Goal: Information Seeking & Learning: Learn about a topic

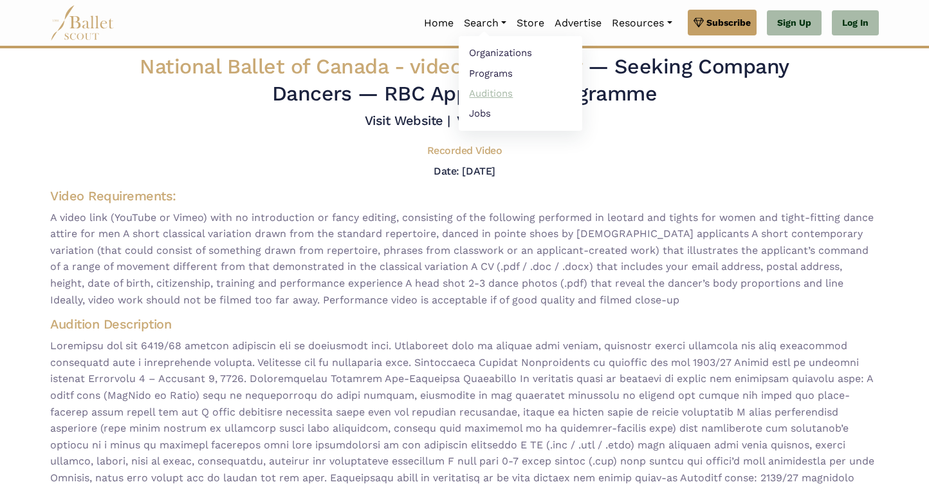
click at [494, 93] on link "Auditions" at bounding box center [521, 93] width 124 height 20
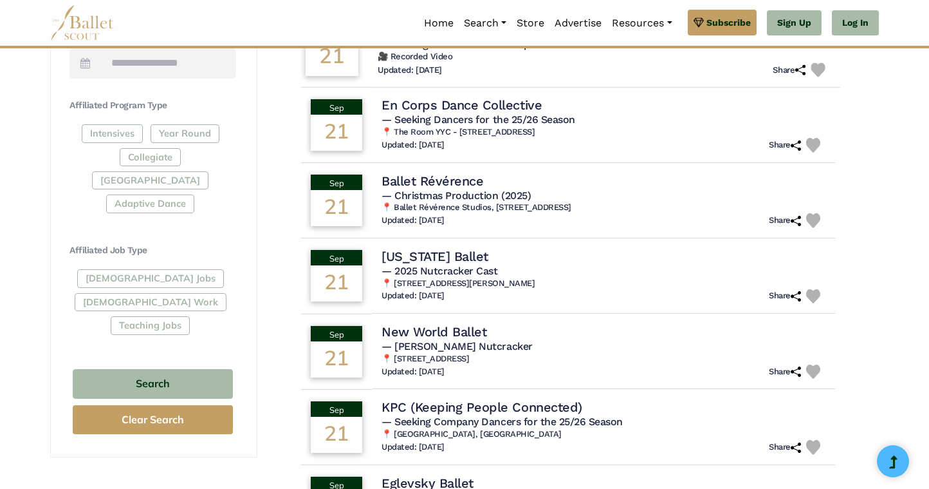
scroll to position [683, 0]
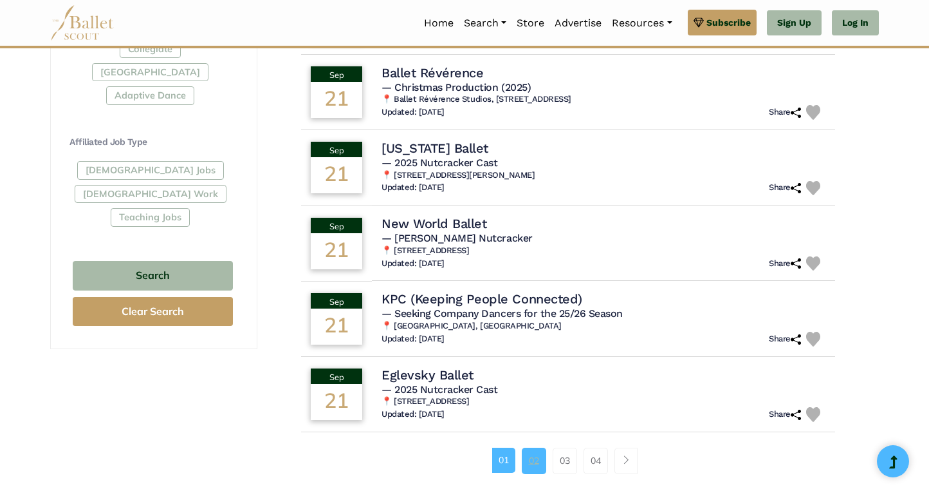
click at [534, 460] on link "02" at bounding box center [534, 460] width 24 height 26
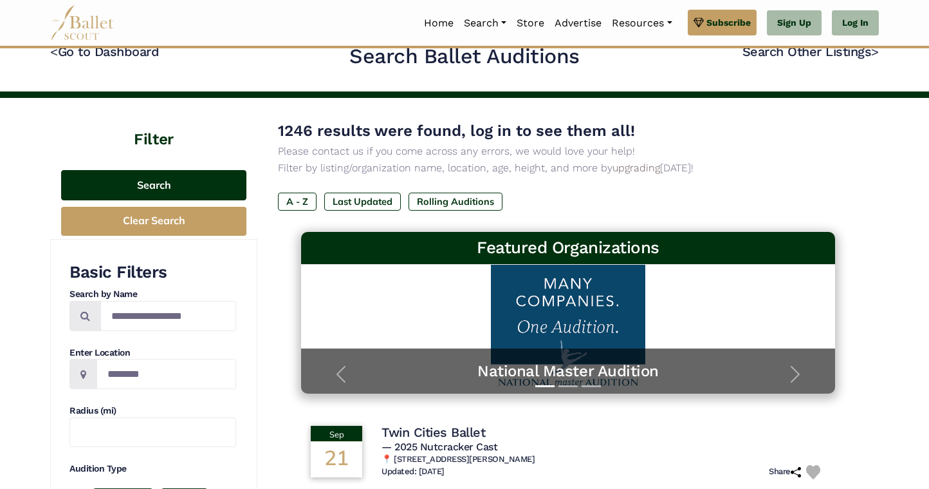
scroll to position [20, 0]
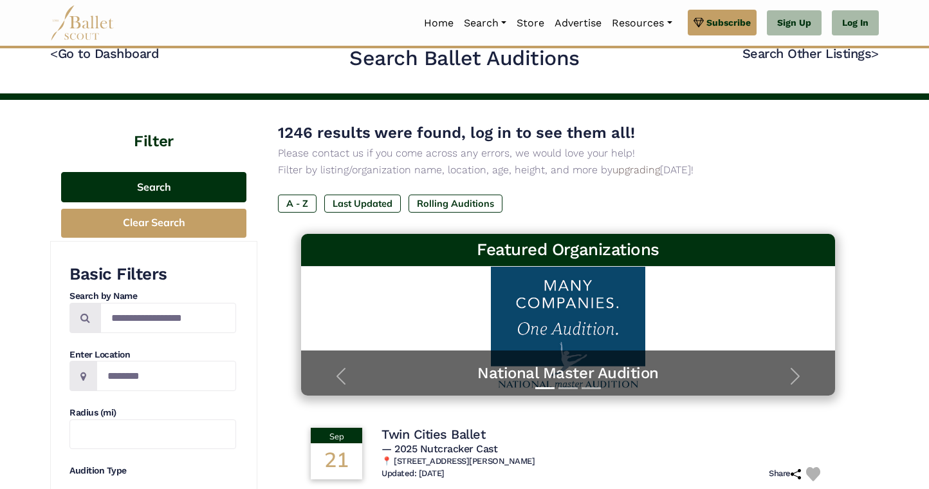
click at [171, 185] on button "Search" at bounding box center [153, 187] width 185 height 30
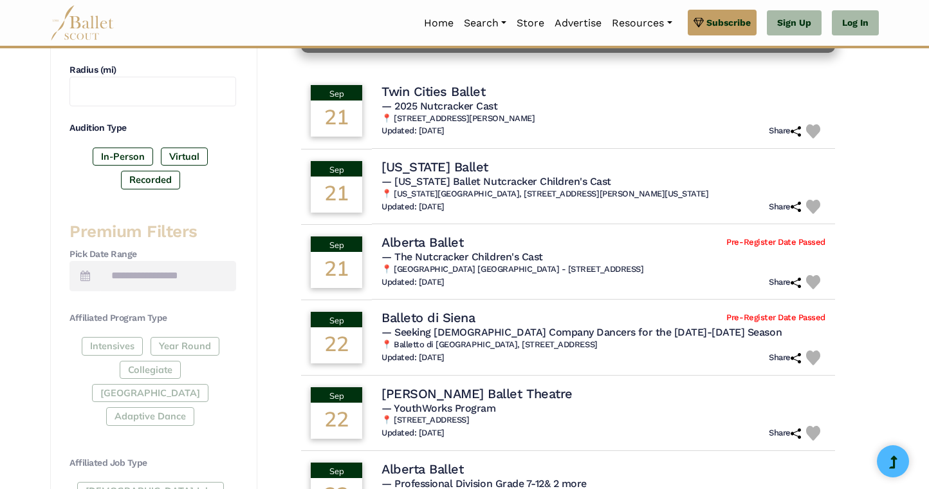
scroll to position [364, 0]
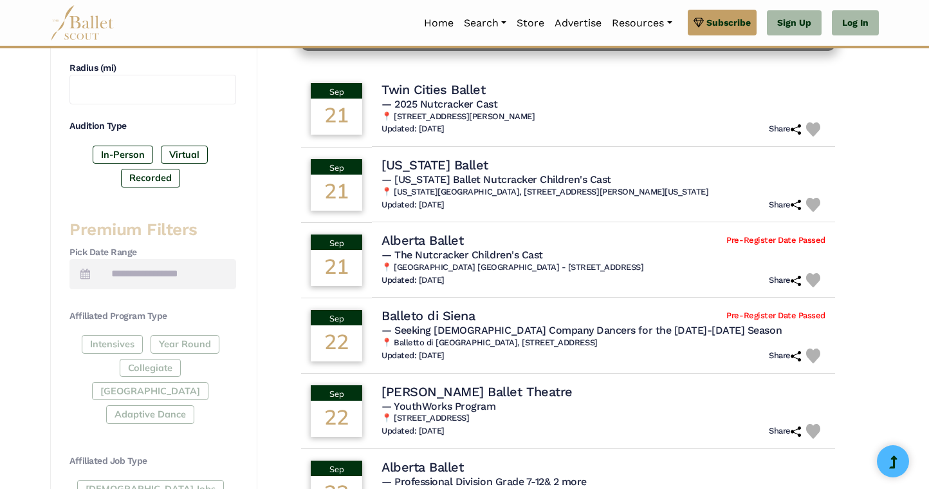
click at [205, 367] on div "Intensives Year Round Collegiate Post High School Adaptive Dance" at bounding box center [153, 382] width 167 height 94
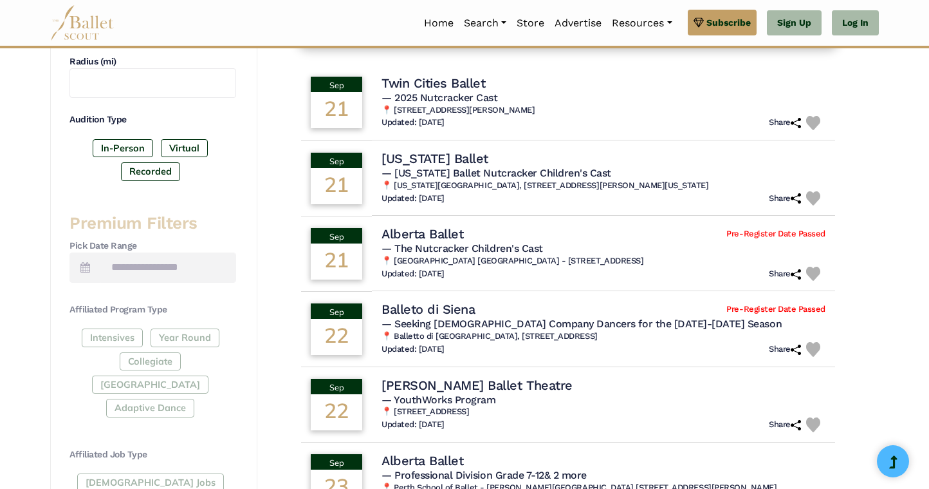
scroll to position [373, 0]
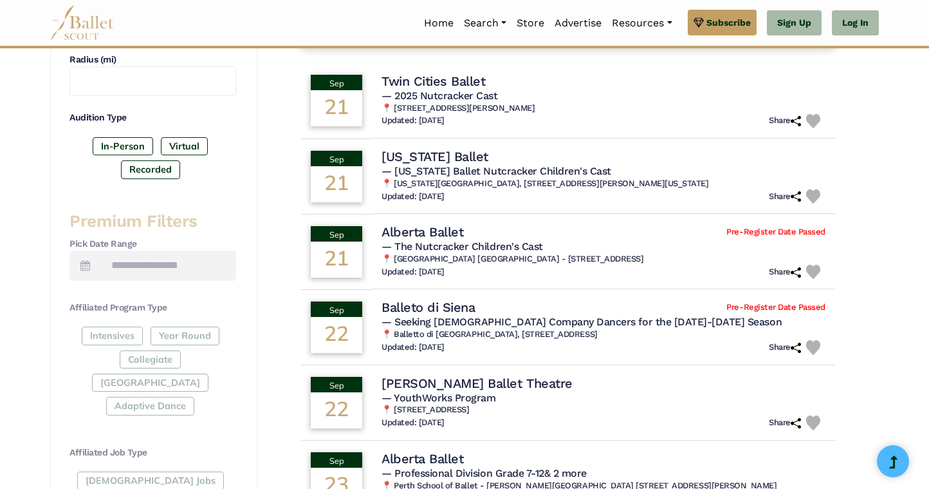
click at [163, 338] on div "Intensives Year Round Collegiate Post High School Adaptive Dance" at bounding box center [153, 373] width 167 height 94
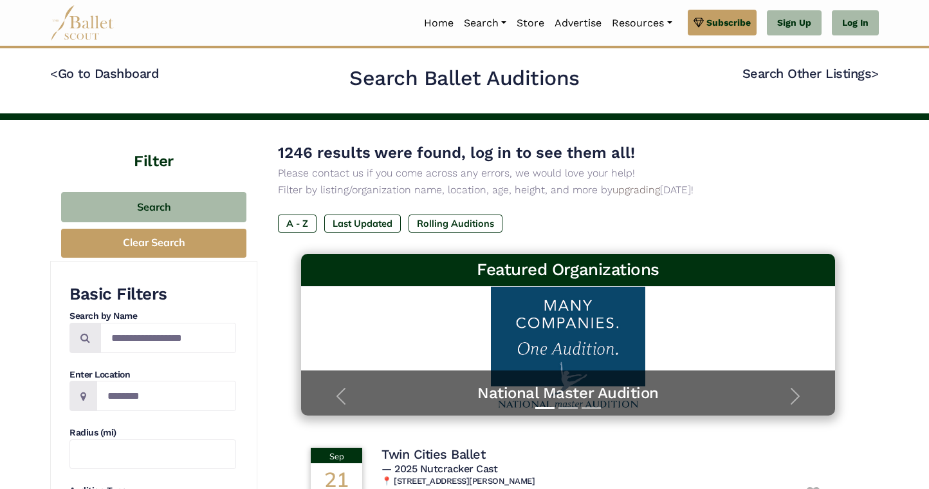
scroll to position [40, 0]
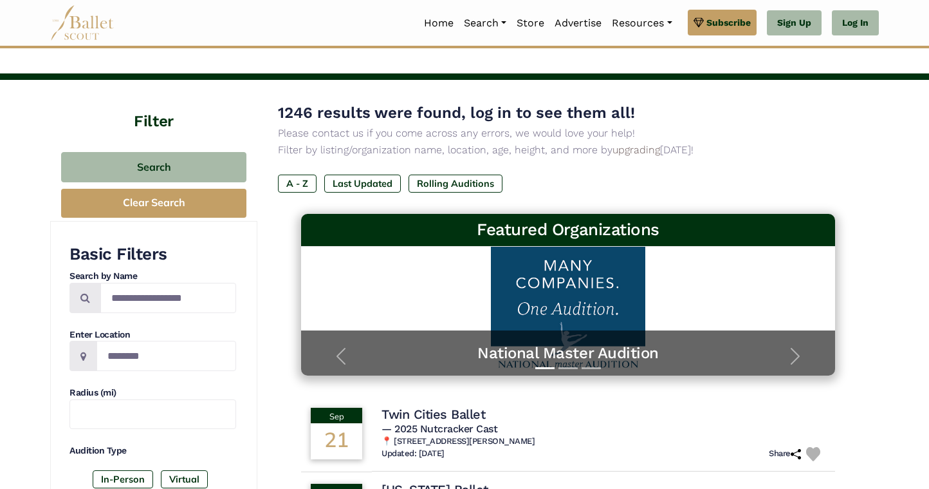
click at [198, 373] on div "Basic Filters Search by Name Enter Location Radius (mi) Audition Type In-Person…" at bounding box center [153, 380] width 167 height 274
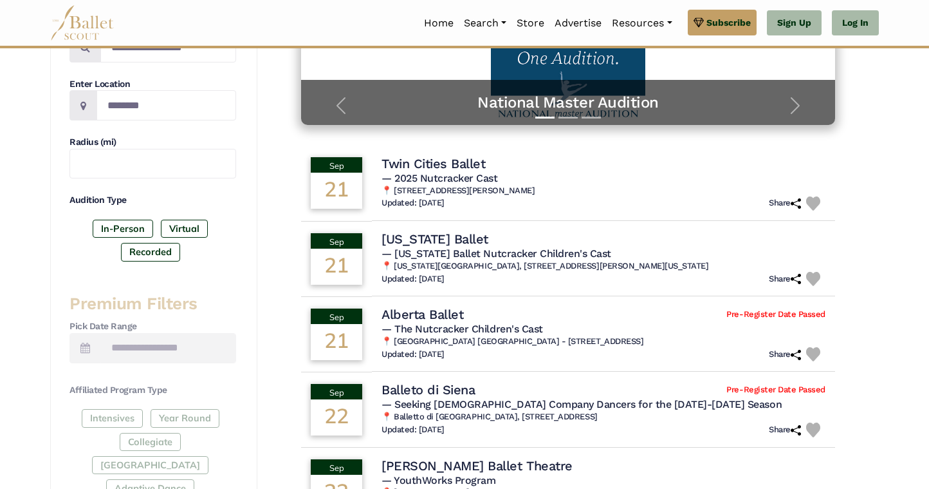
scroll to position [355, 0]
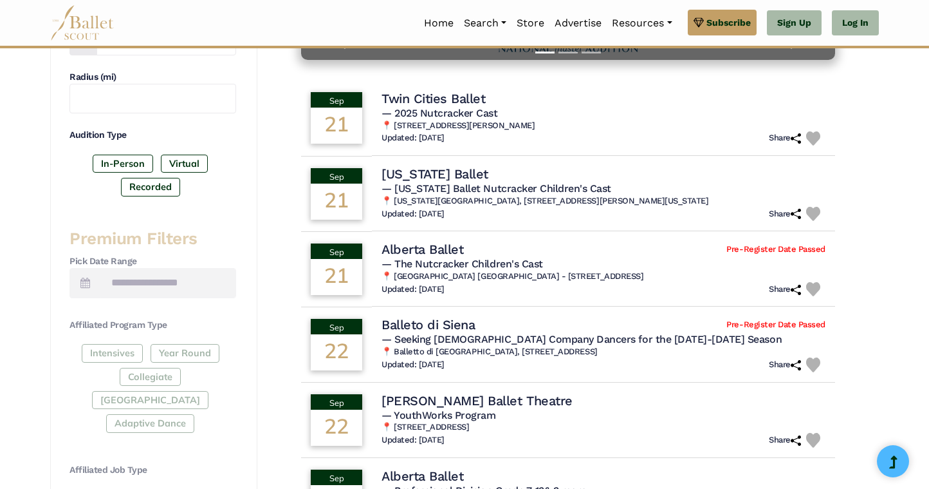
click at [185, 357] on div "Intensives Year Round Collegiate Post High School Adaptive Dance" at bounding box center [153, 391] width 167 height 94
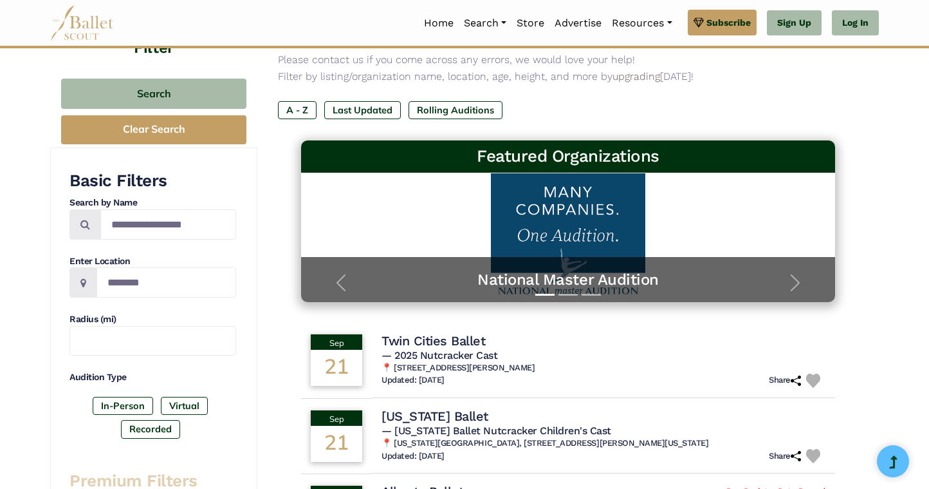
scroll to position [97, 0]
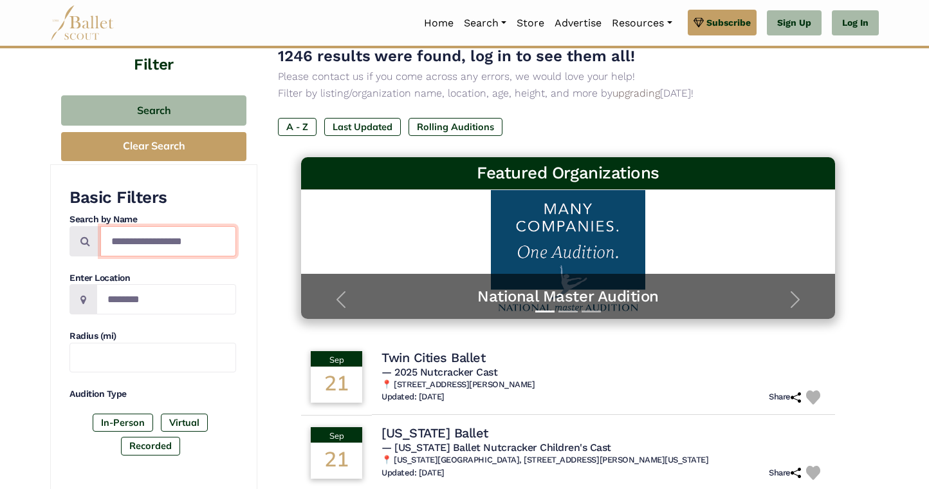
click at [162, 243] on input "Search by names..." at bounding box center [168, 241] width 136 height 30
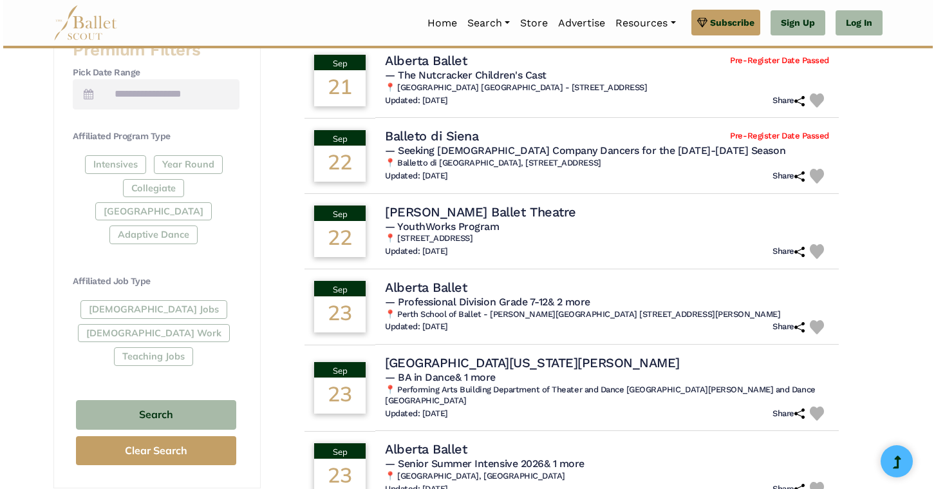
scroll to position [560, 0]
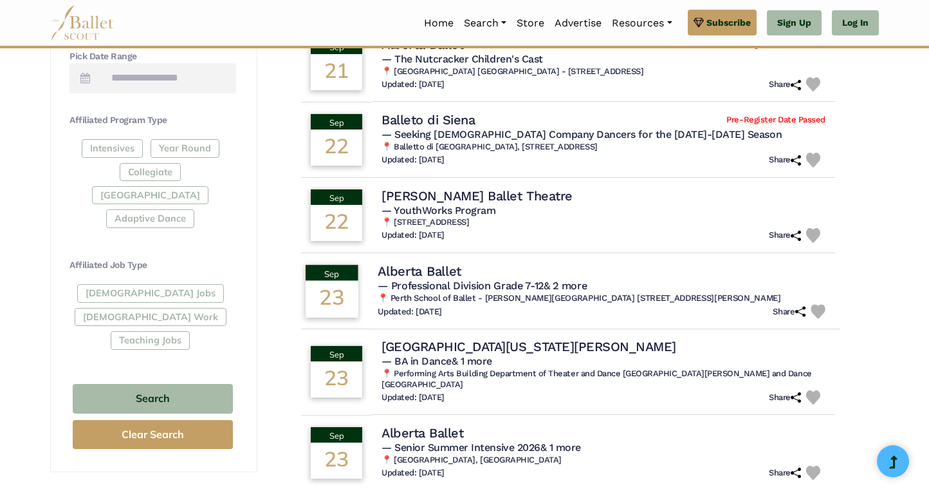
click at [433, 272] on h4 "Alberta Ballet" at bounding box center [420, 270] width 84 height 17
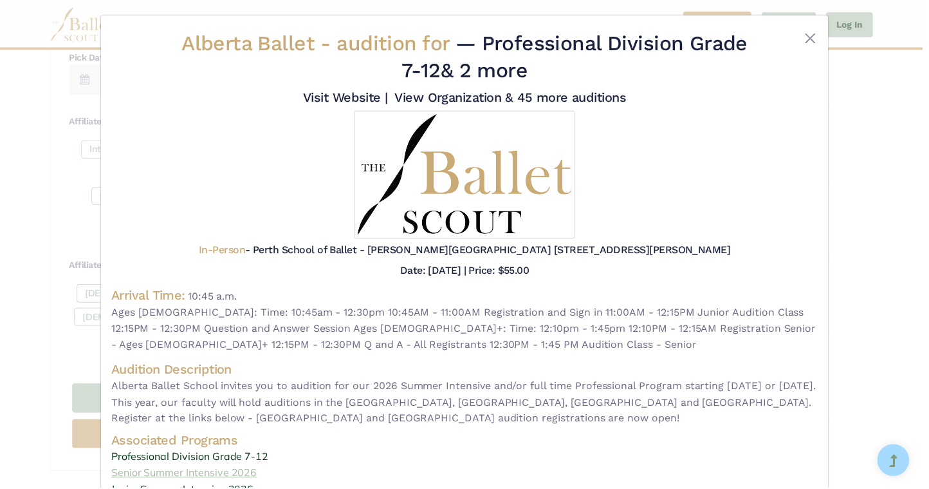
scroll to position [0, 0]
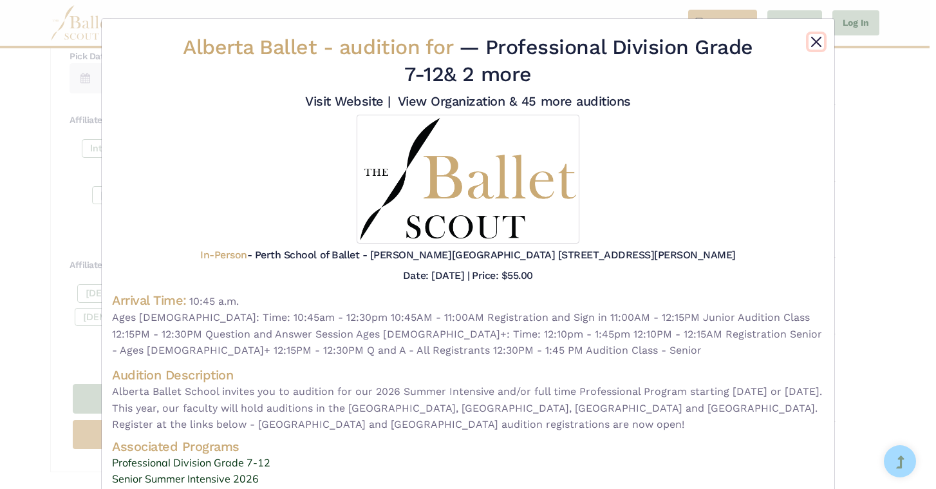
click at [810, 41] on button "Close" at bounding box center [815, 41] width 15 height 15
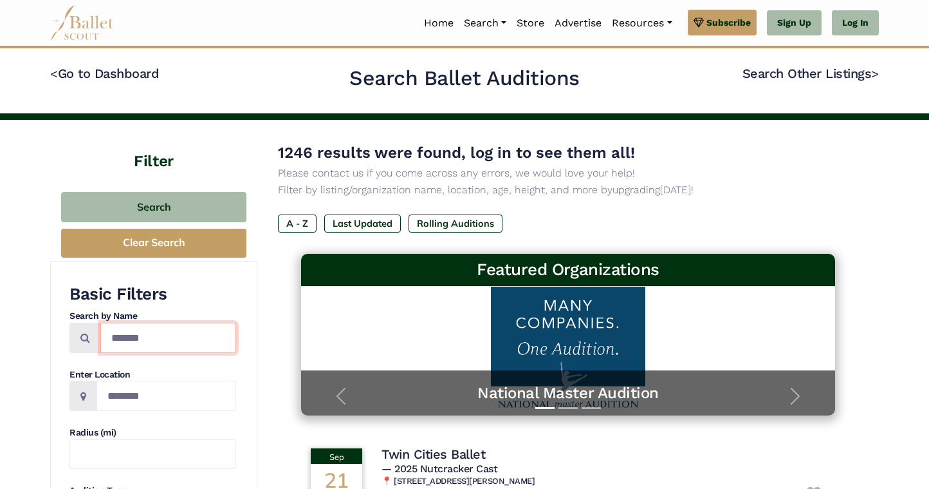
click at [136, 336] on input "******" at bounding box center [168, 337] width 136 height 30
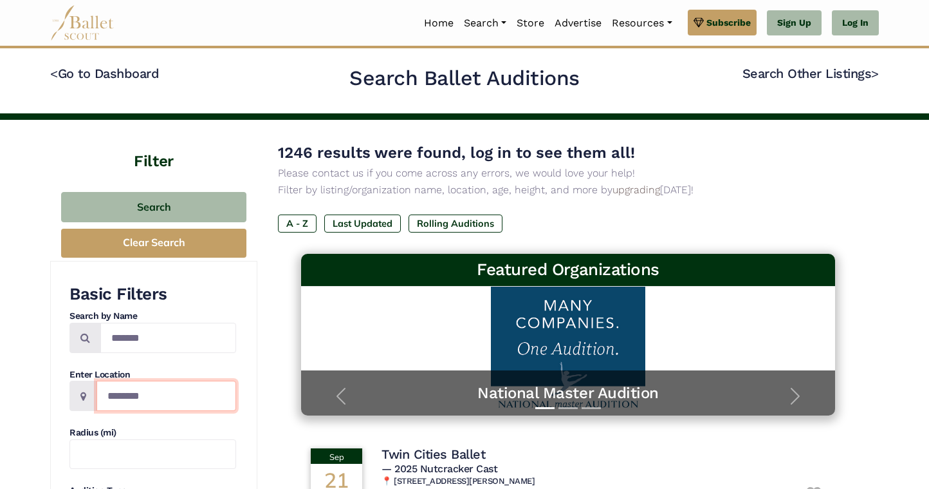
click at [131, 386] on input "Location" at bounding box center [167, 395] width 140 height 30
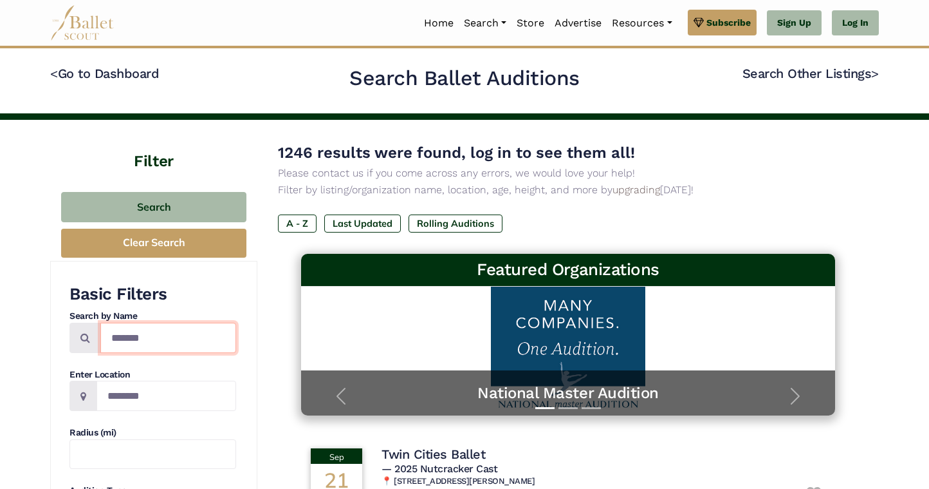
click at [159, 341] on input "******" at bounding box center [168, 337] width 136 height 30
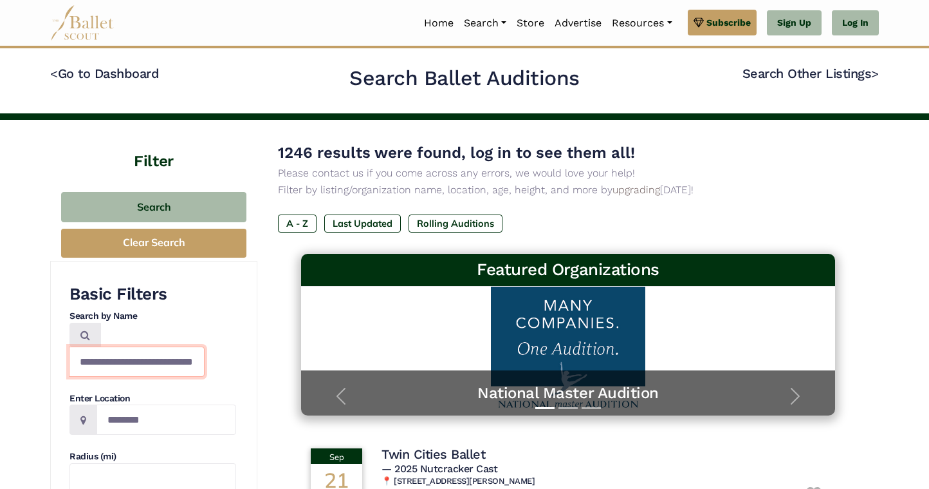
scroll to position [0, 30]
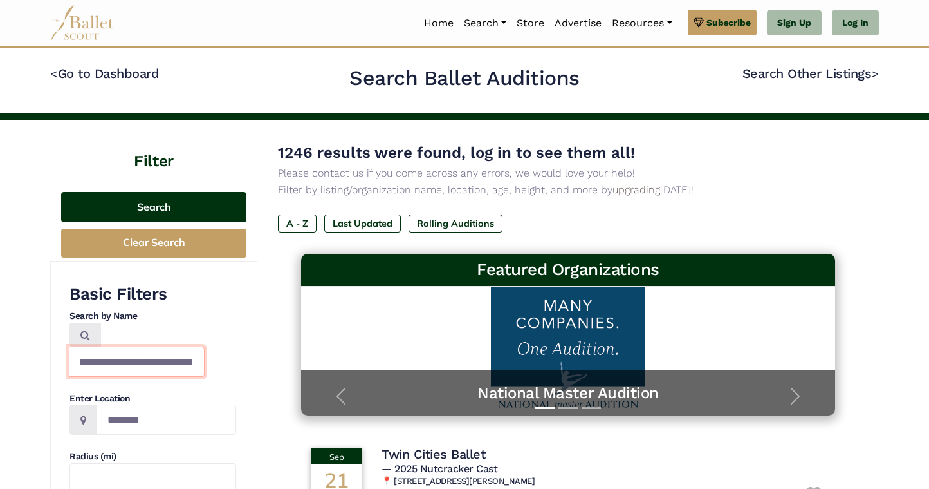
type input "**********"
click at [158, 206] on button "Search" at bounding box center [153, 207] width 185 height 30
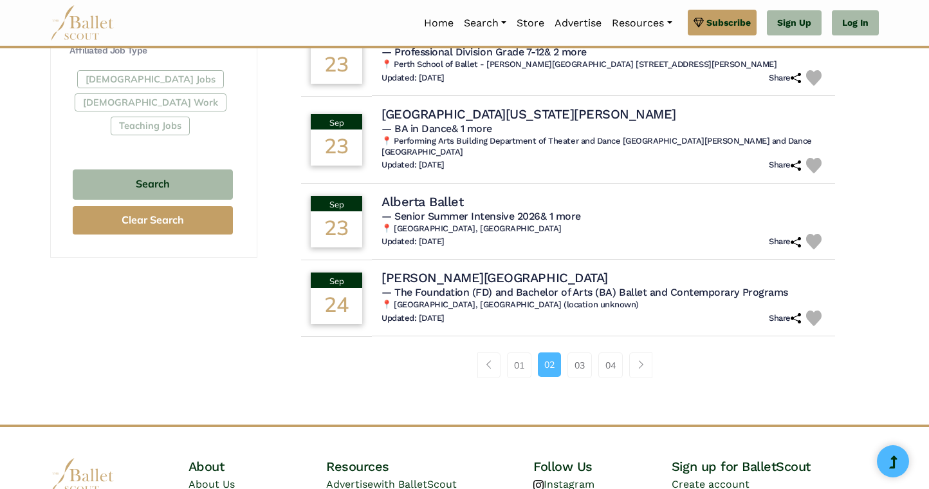
scroll to position [806, 0]
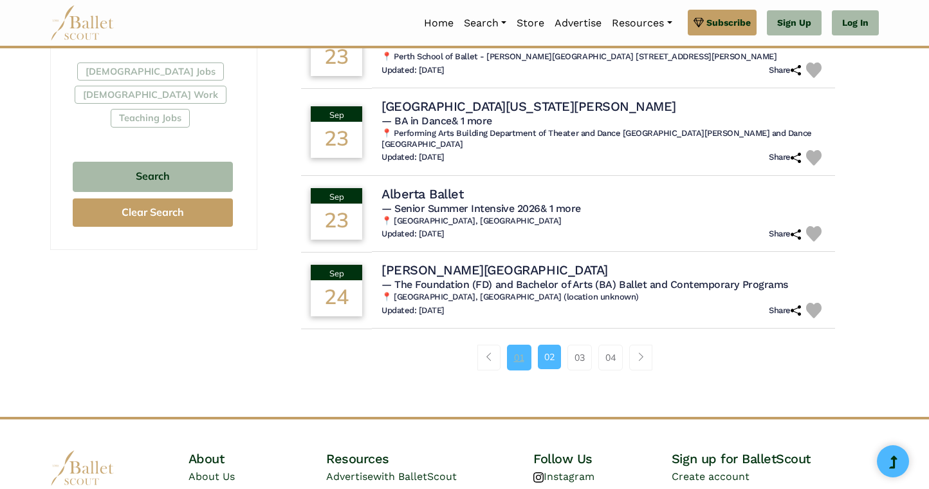
click at [523, 362] on link "01" at bounding box center [519, 357] width 24 height 26
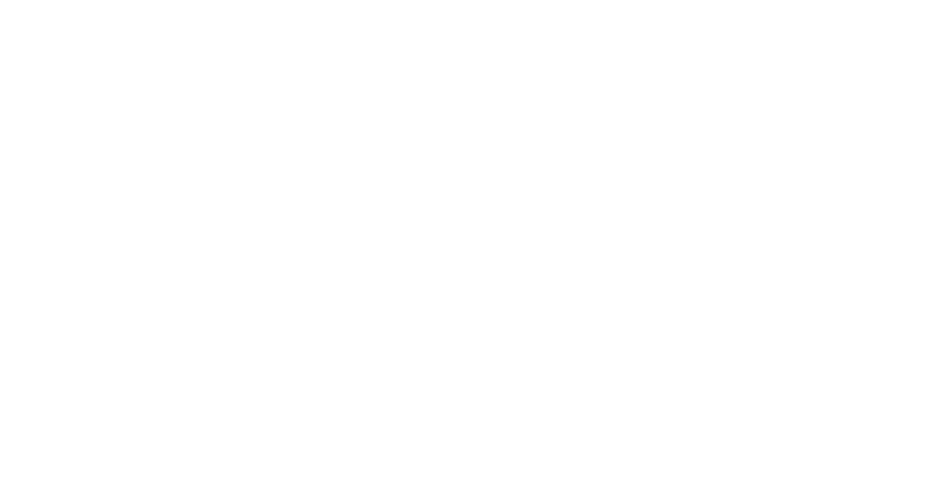
click at [192, 0] on html "Premium Feature Make this audition season count. Upgrade to premium for access …" at bounding box center [468, 0] width 936 height 0
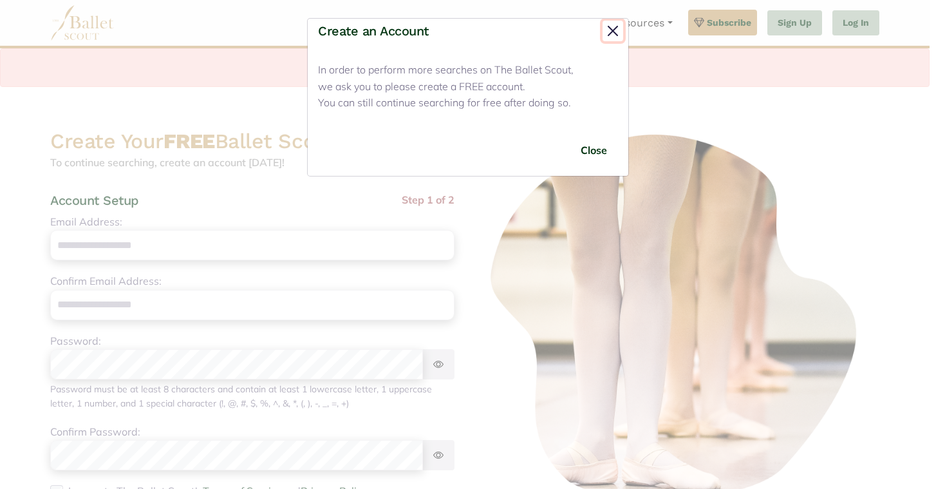
click at [610, 32] on button "Close" at bounding box center [612, 31] width 21 height 21
click at [595, 153] on button "Close" at bounding box center [594, 150] width 48 height 30
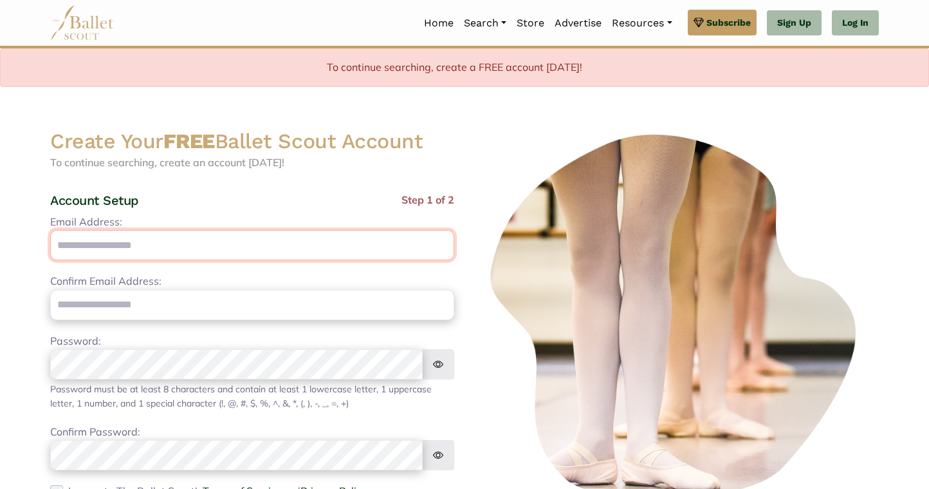
click at [247, 249] on input "Email Address:" at bounding box center [252, 245] width 404 height 30
type input "**********"
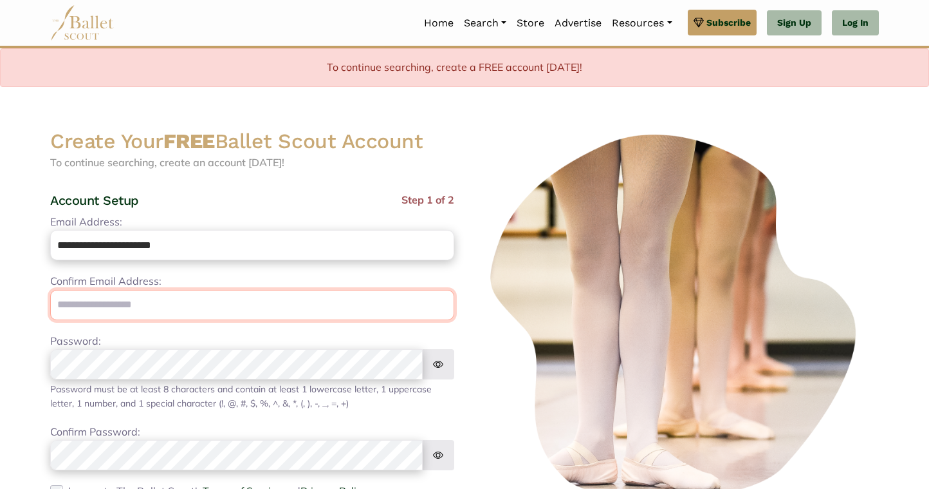
type input "**********"
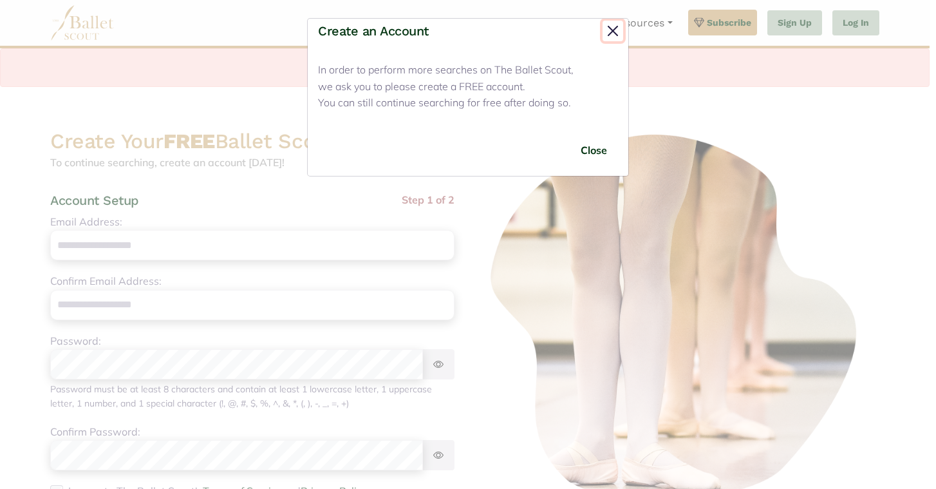
click at [614, 28] on button "Close" at bounding box center [612, 31] width 21 height 21
